Goal: Navigation & Orientation: Find specific page/section

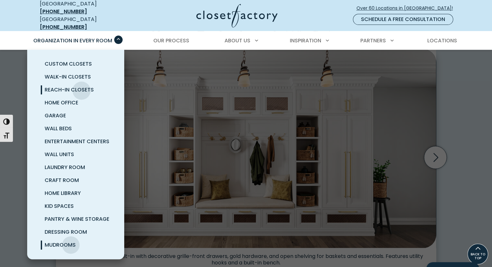
click at [81, 86] on span "Reach-In Closets" at bounding box center [69, 89] width 49 height 7
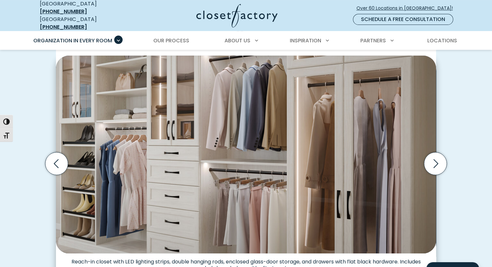
scroll to position [176, 0]
click at [431, 156] on icon "Next slide" at bounding box center [435, 163] width 23 height 23
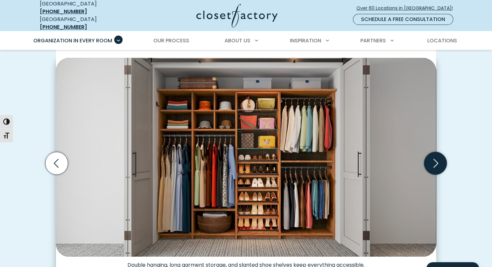
click at [432, 156] on icon "Next slide" at bounding box center [435, 163] width 23 height 23
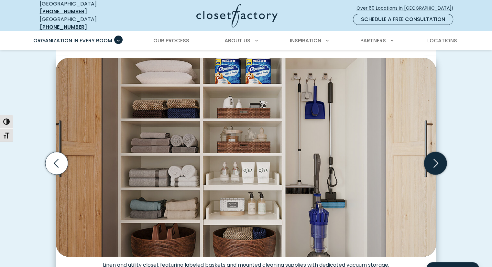
click at [433, 158] on icon "Next slide" at bounding box center [435, 163] width 23 height 23
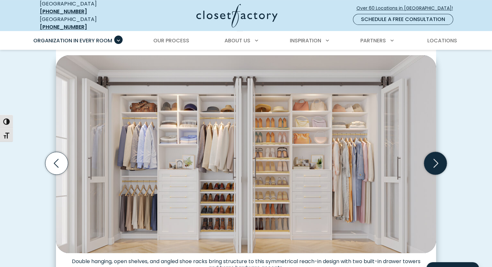
click at [433, 158] on icon "Next slide" at bounding box center [435, 163] width 23 height 23
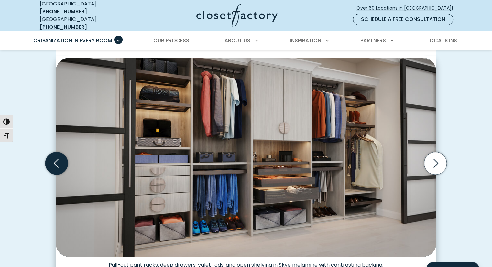
click at [57, 159] on icon "Previous slide" at bounding box center [56, 163] width 23 height 23
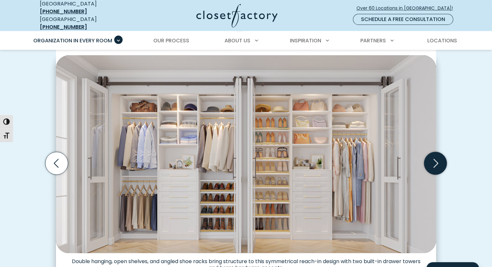
click at [435, 156] on icon "Next slide" at bounding box center [435, 163] width 23 height 23
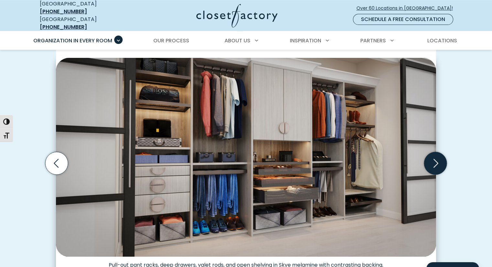
click at [436, 158] on icon "Next slide" at bounding box center [435, 163] width 23 height 23
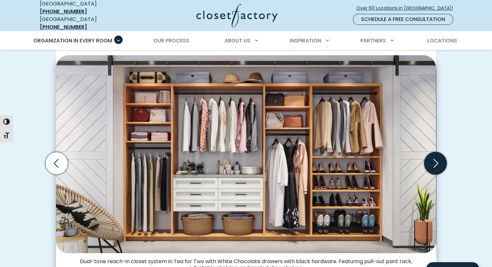
click at [437, 159] on icon "Next slide" at bounding box center [435, 163] width 23 height 23
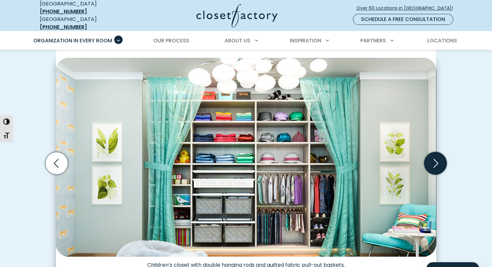
click at [433, 156] on icon "Next slide" at bounding box center [435, 163] width 23 height 23
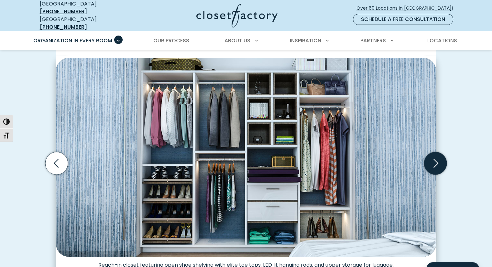
click at [438, 157] on icon "Next slide" at bounding box center [435, 163] width 23 height 23
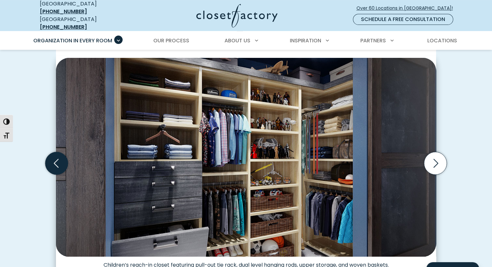
click at [55, 155] on icon "Previous slide" at bounding box center [56, 163] width 23 height 23
